Goal: Find specific page/section: Find specific page/section

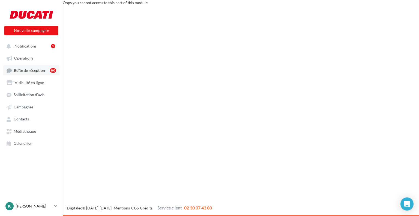
click at [40, 66] on link "Boîte de réception 80" at bounding box center [31, 70] width 56 height 10
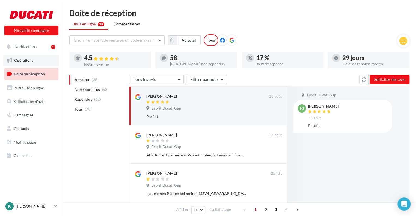
click at [20, 58] on span "Opérations" at bounding box center [23, 60] width 19 height 5
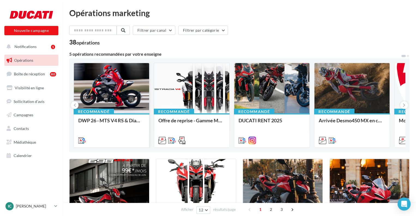
click at [126, 112] on div at bounding box center [111, 88] width 75 height 51
